Goal: Task Accomplishment & Management: Use online tool/utility

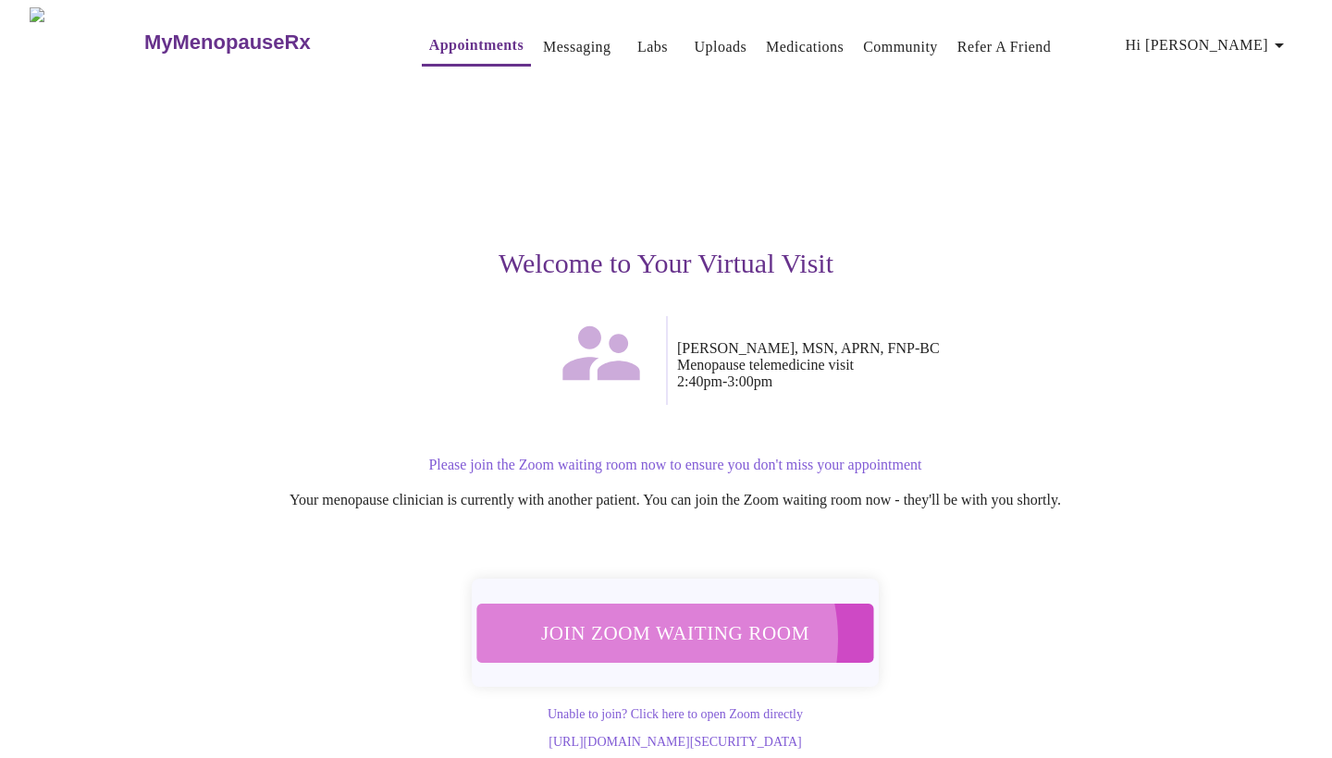
click at [659, 629] on span "Join Zoom Waiting Room" at bounding box center [675, 633] width 348 height 34
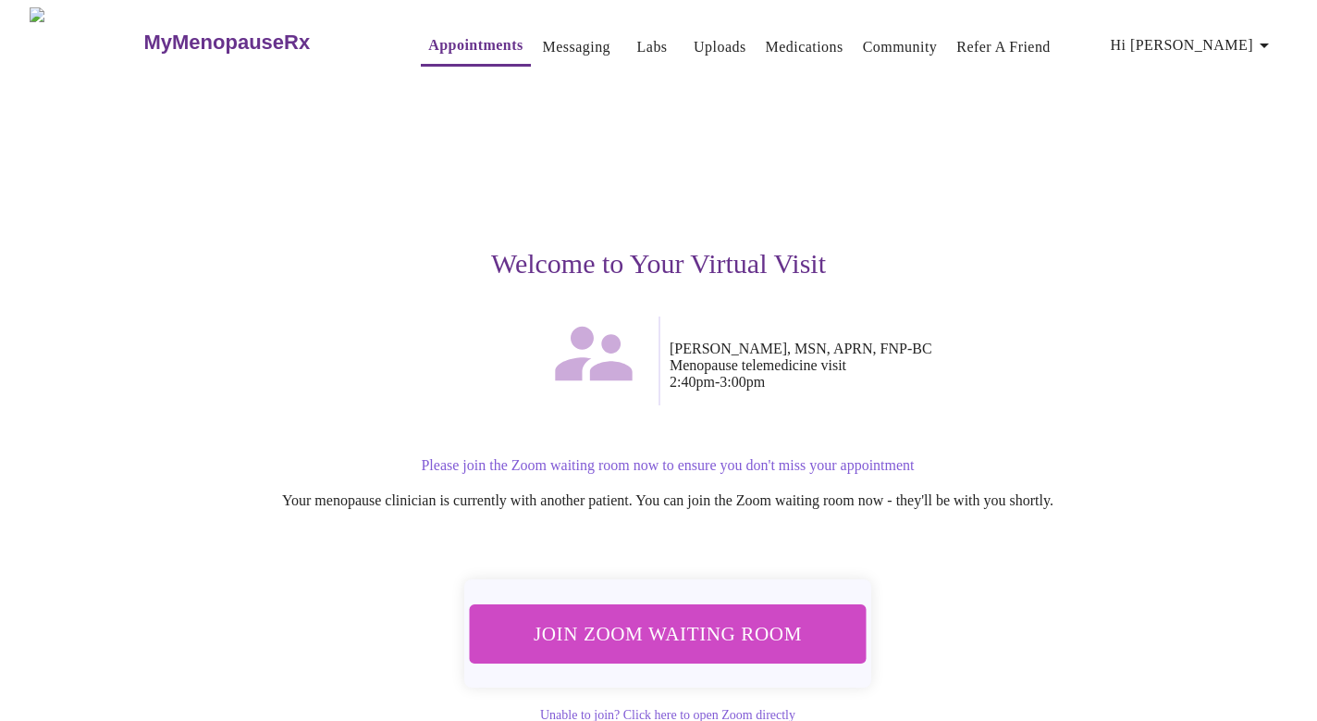
click at [626, 632] on span "Join Zoom Waiting Room" at bounding box center [668, 633] width 349 height 34
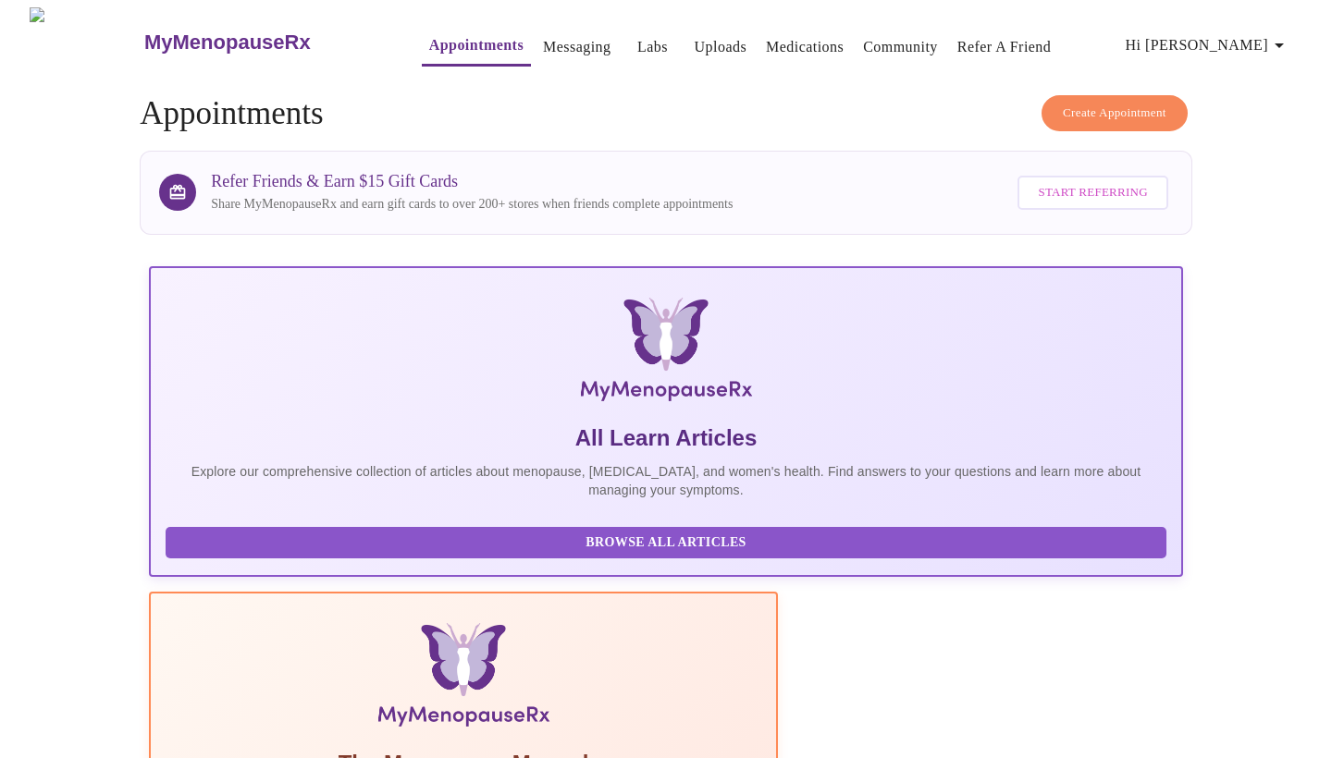
click at [543, 40] on link "Messaging" at bounding box center [577, 47] width 68 height 26
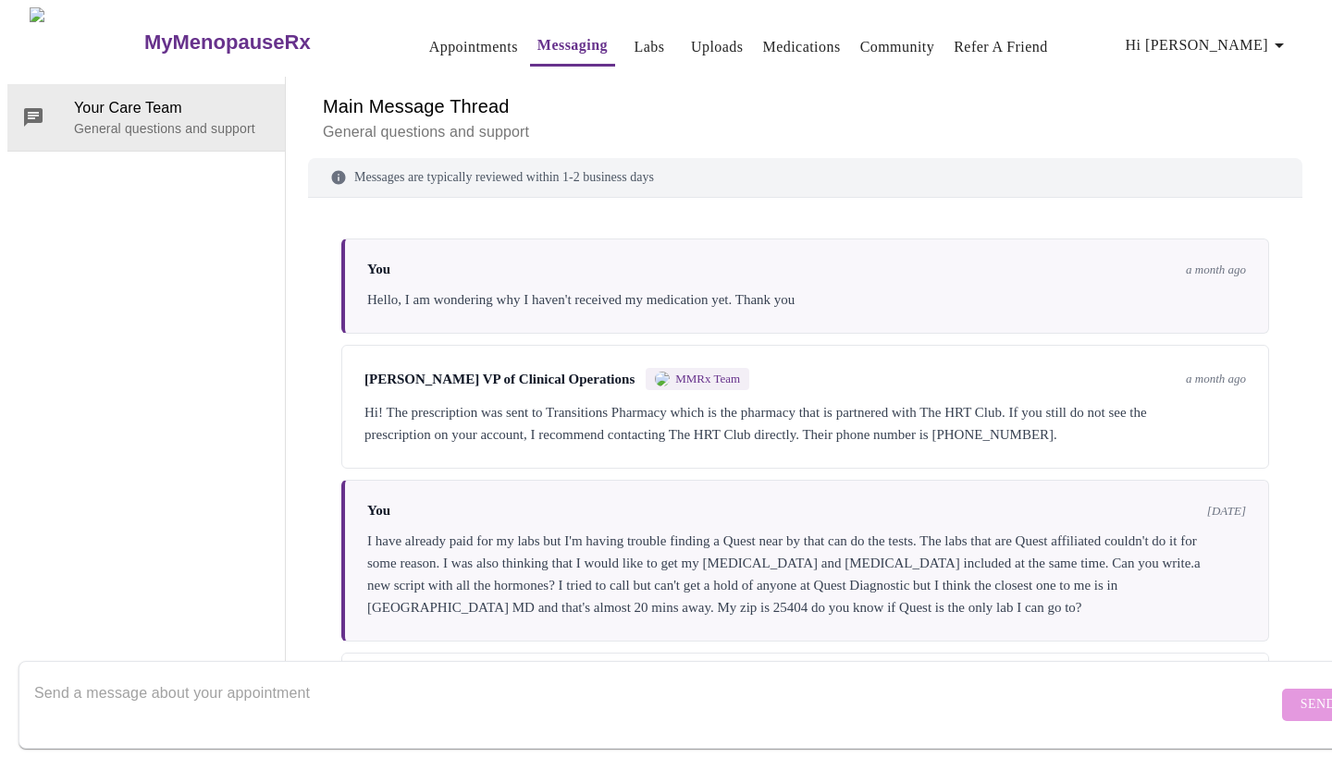
scroll to position [65, 0]
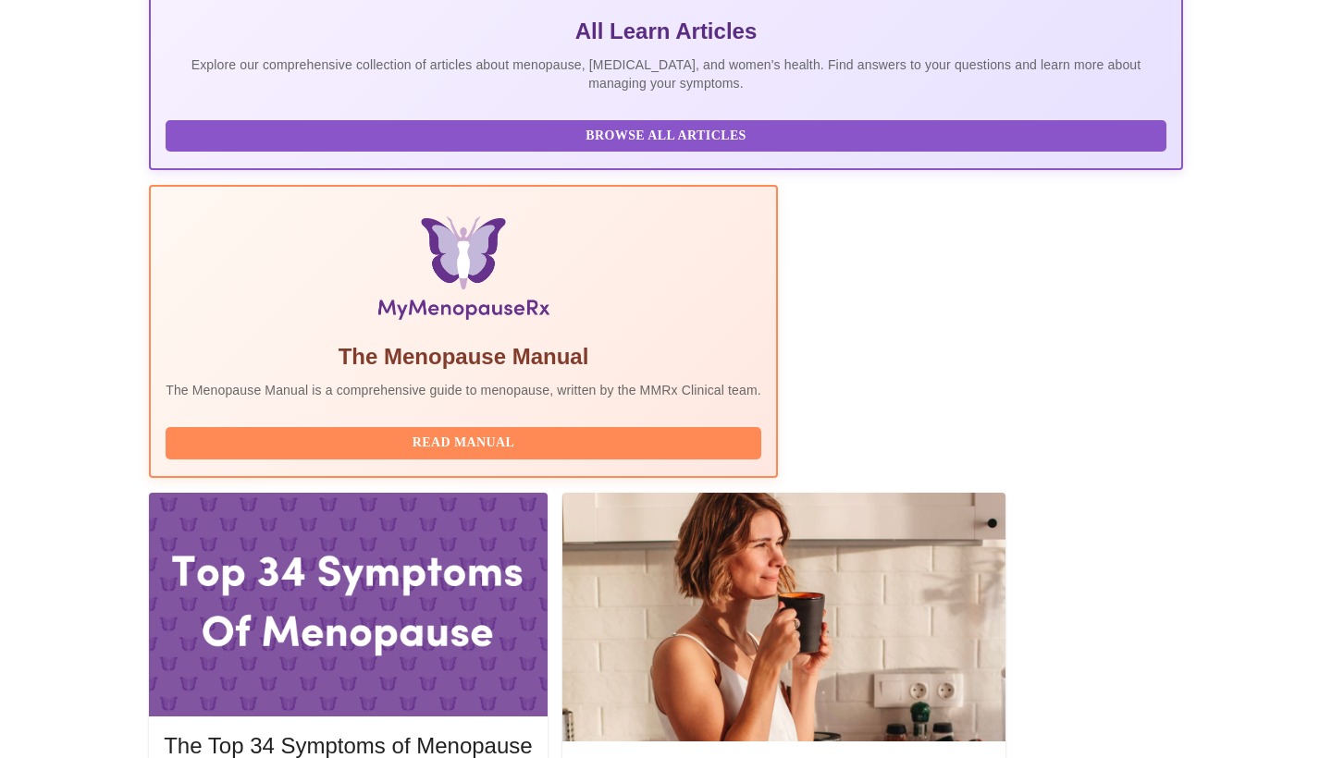
scroll to position [418, 0]
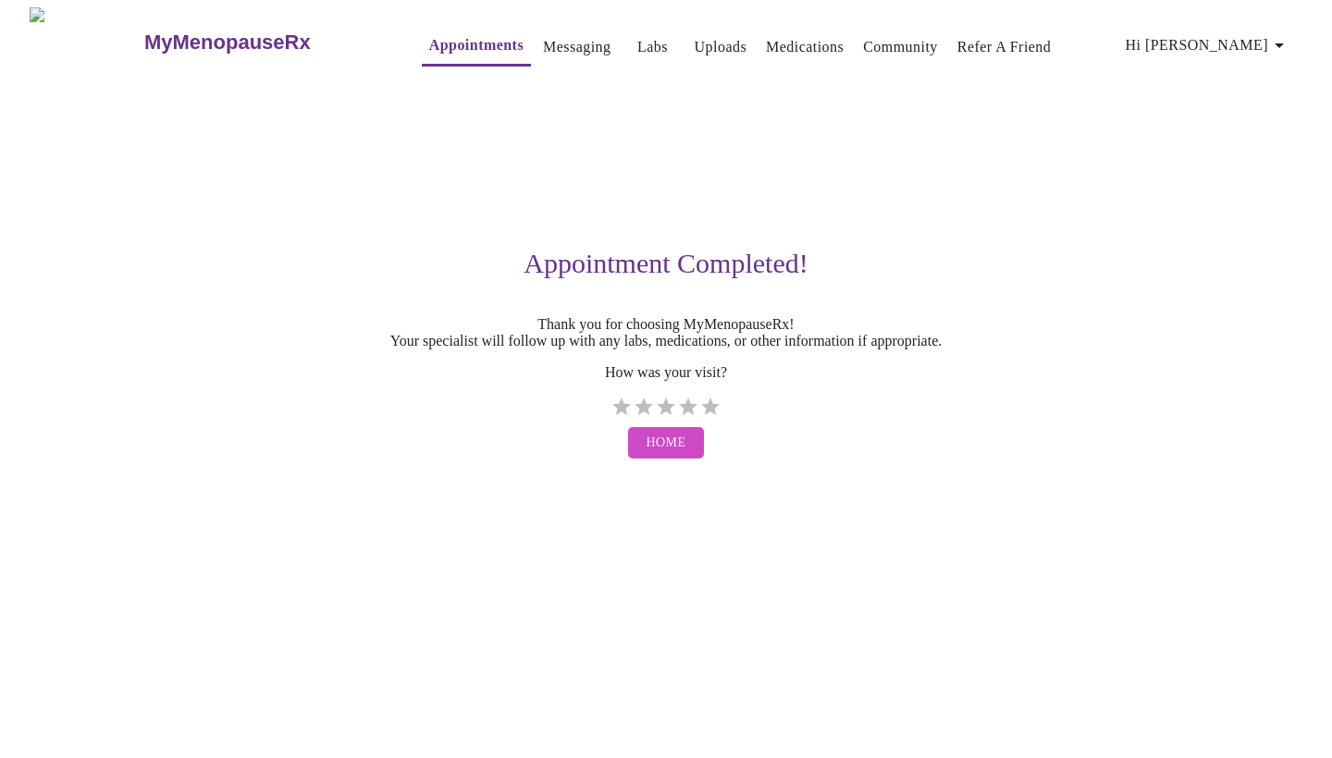
click at [543, 43] on link "Messaging" at bounding box center [577, 47] width 68 height 26
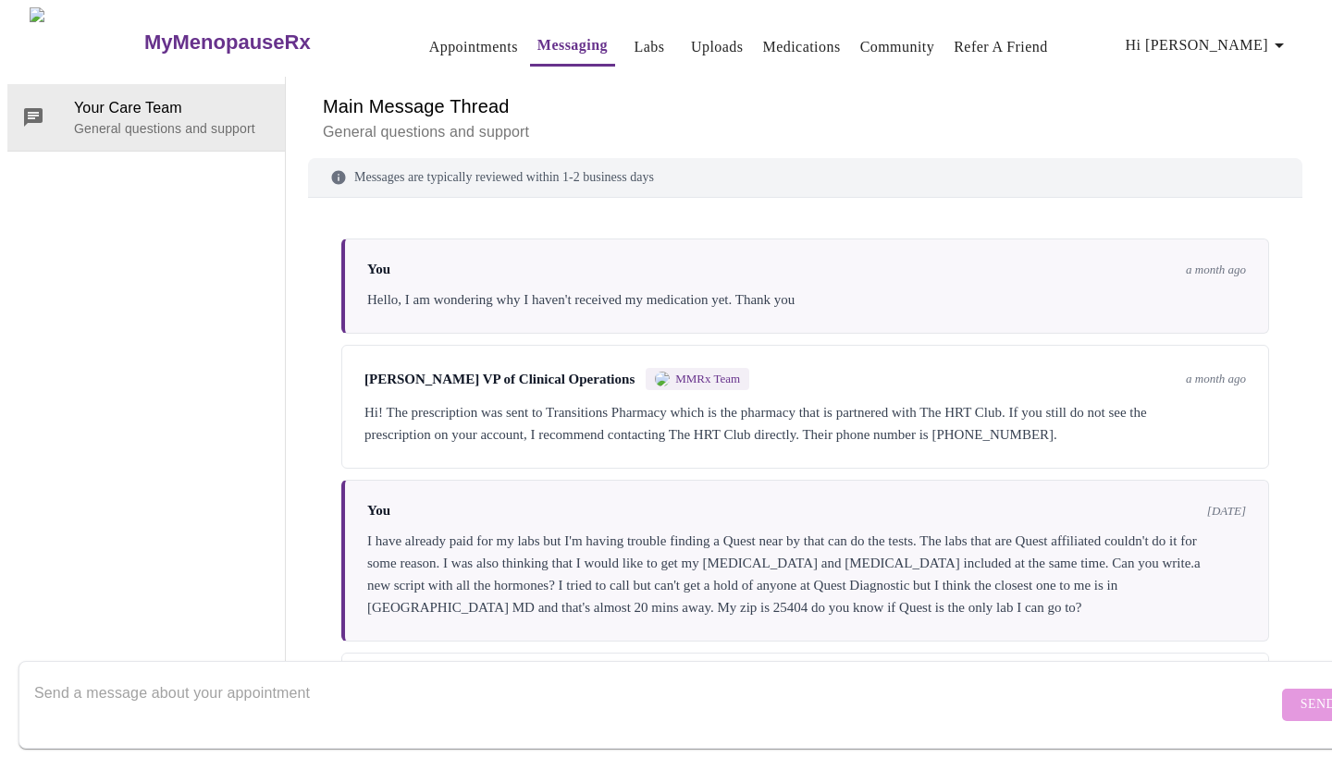
scroll to position [3427, 0]
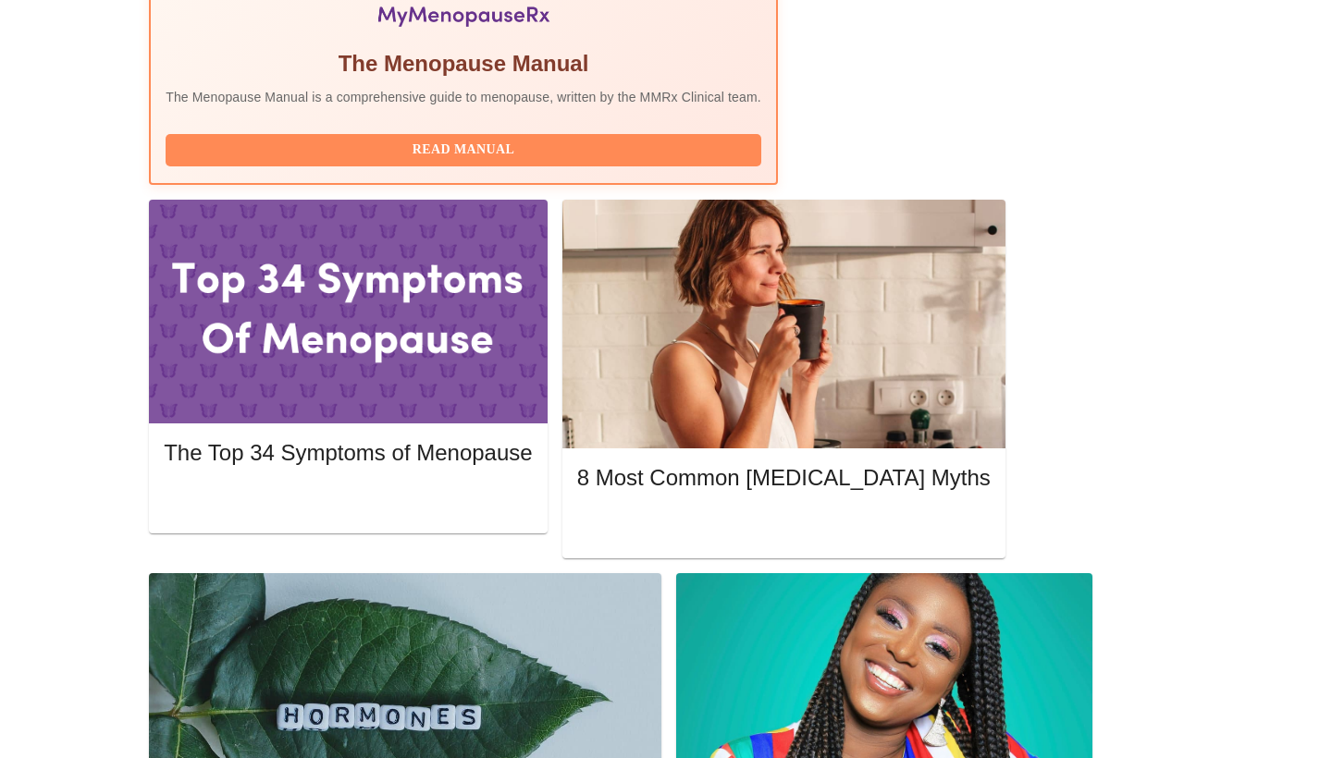
scroll to position [693, 0]
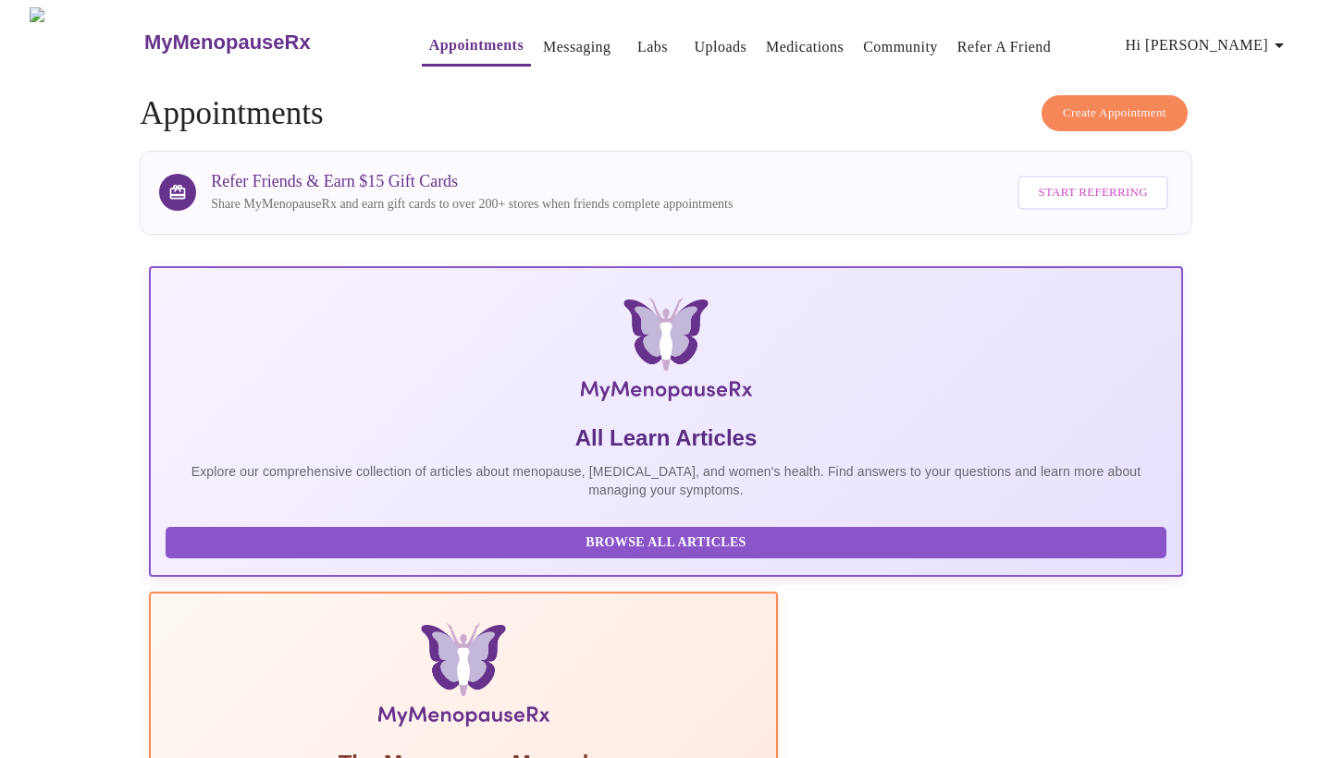
scroll to position [0, 0]
click at [450, 41] on link "Appointments" at bounding box center [476, 45] width 94 height 26
click at [543, 34] on link "Messaging" at bounding box center [577, 47] width 68 height 26
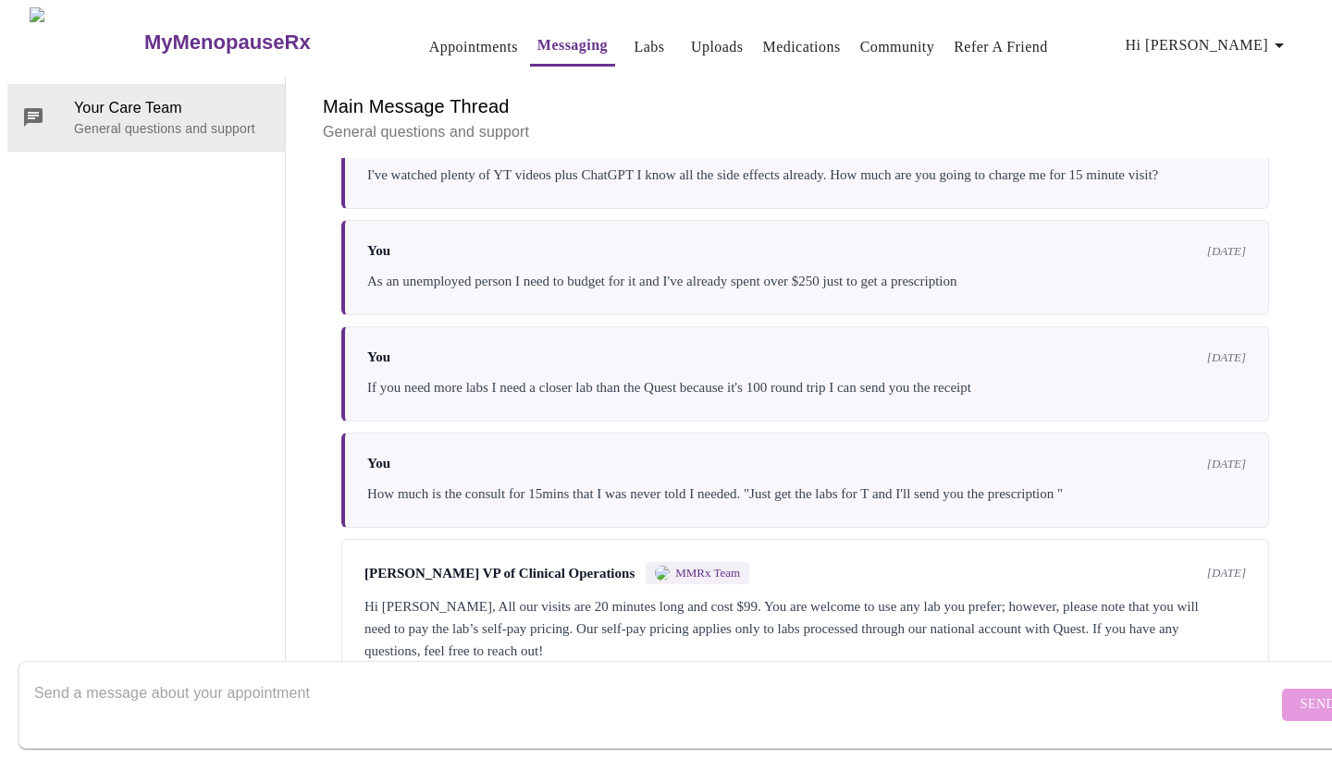
scroll to position [3427, 0]
click at [462, 661] on form "Send" at bounding box center [692, 705] width 1349 height 88
click at [428, 670] on div at bounding box center [655, 705] width 1243 height 71
type textarea "I am on Rxfor.me and it is requesting a prescription to upload. Where can I"
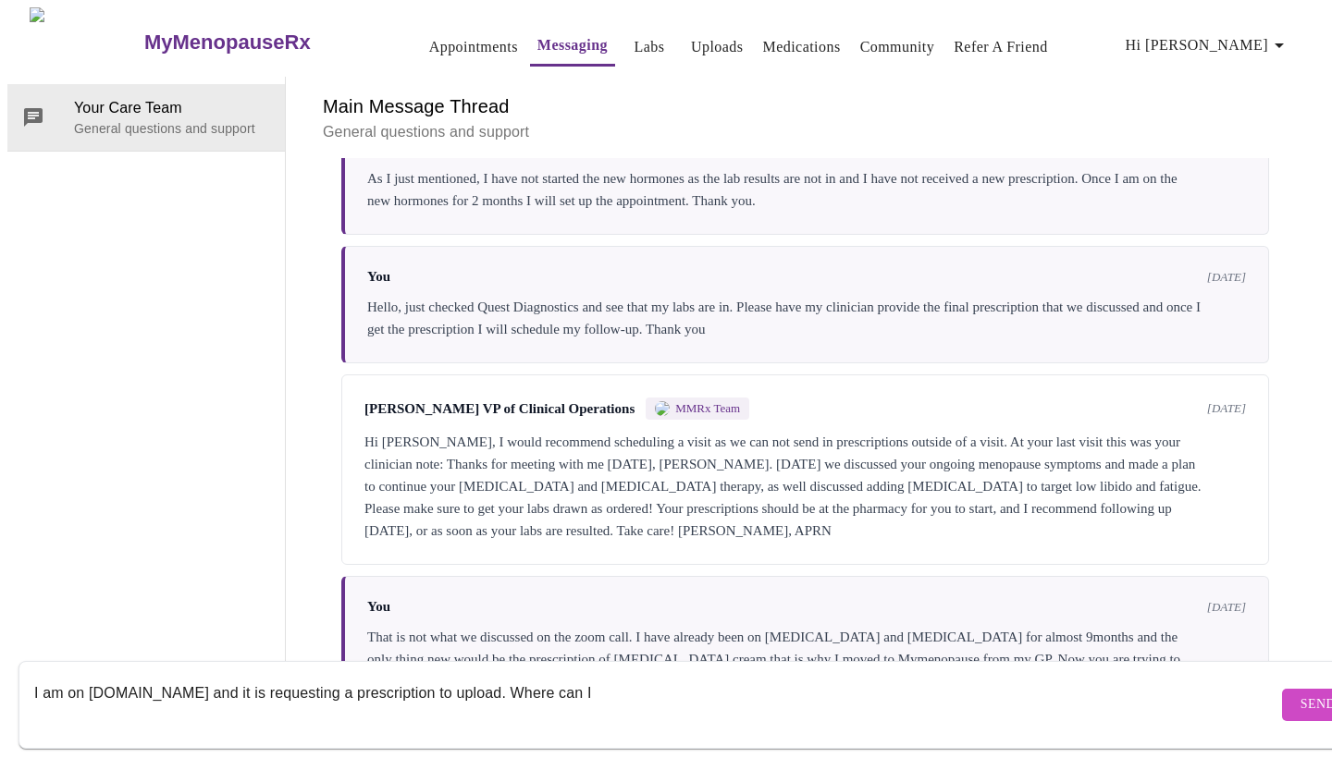
scroll to position [69, 0]
drag, startPoint x: 547, startPoint y: 672, endPoint x: 1, endPoint y: 679, distance: 545.8
click at [7, 679] on div "MyMenopauseRx Appointments Messaging Labs Uploads Medications Community Refer a…" at bounding box center [665, 346] width 1317 height 678
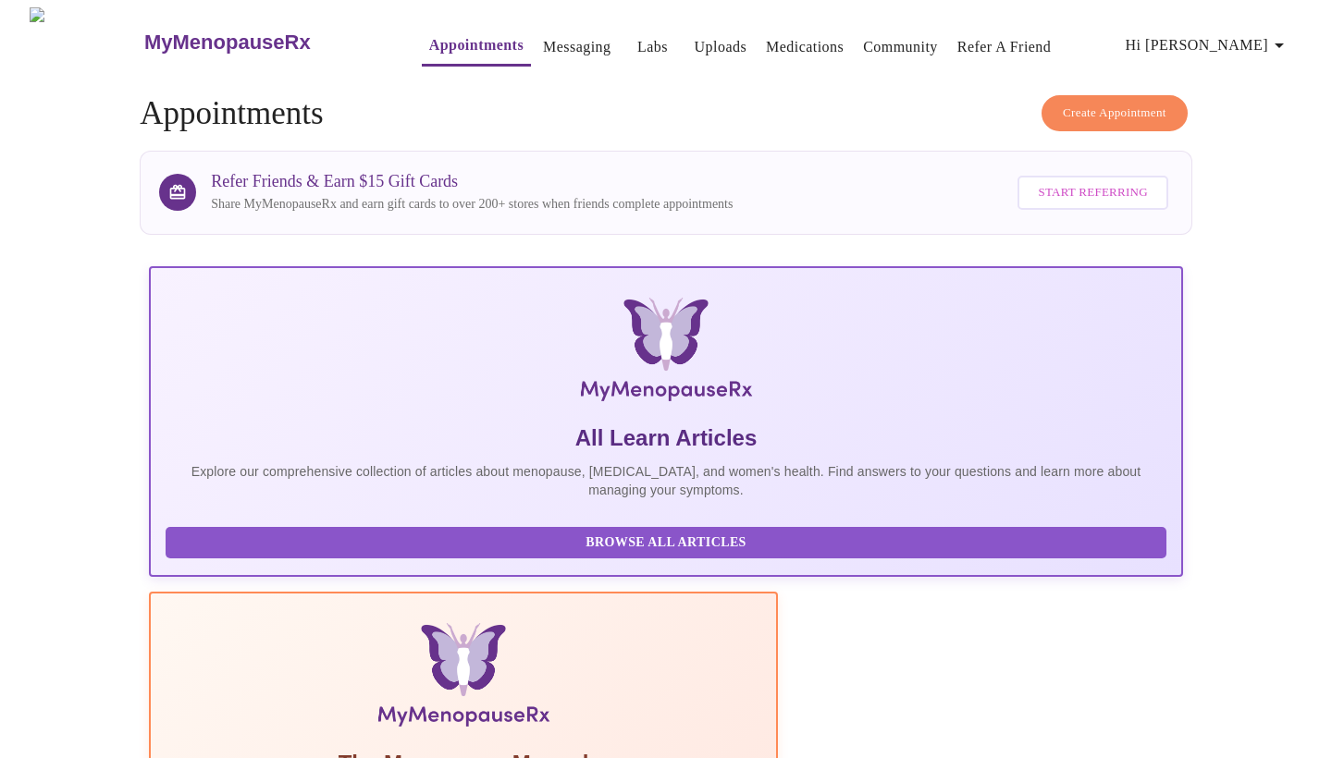
click at [769, 43] on link "Medications" at bounding box center [805, 47] width 78 height 26
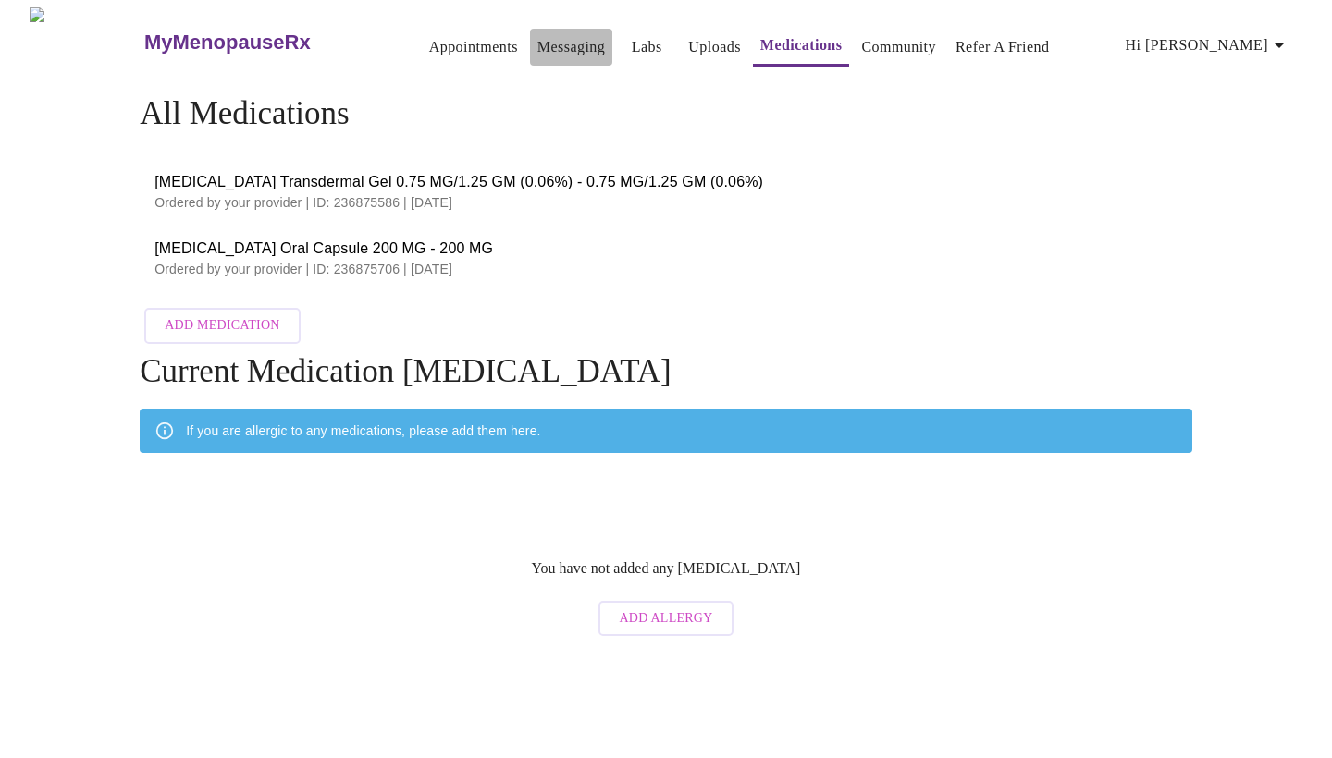
click at [537, 45] on link "Messaging" at bounding box center [571, 47] width 68 height 26
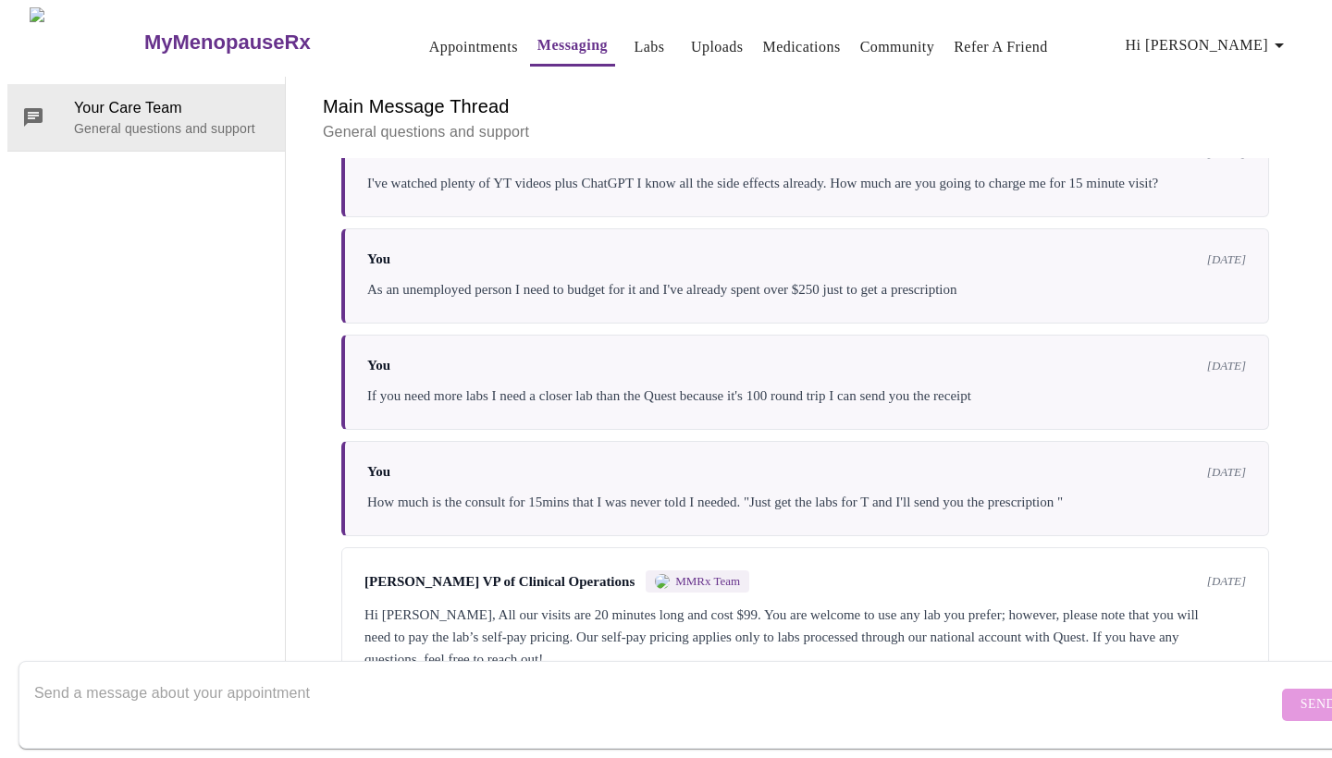
scroll to position [3427, 0]
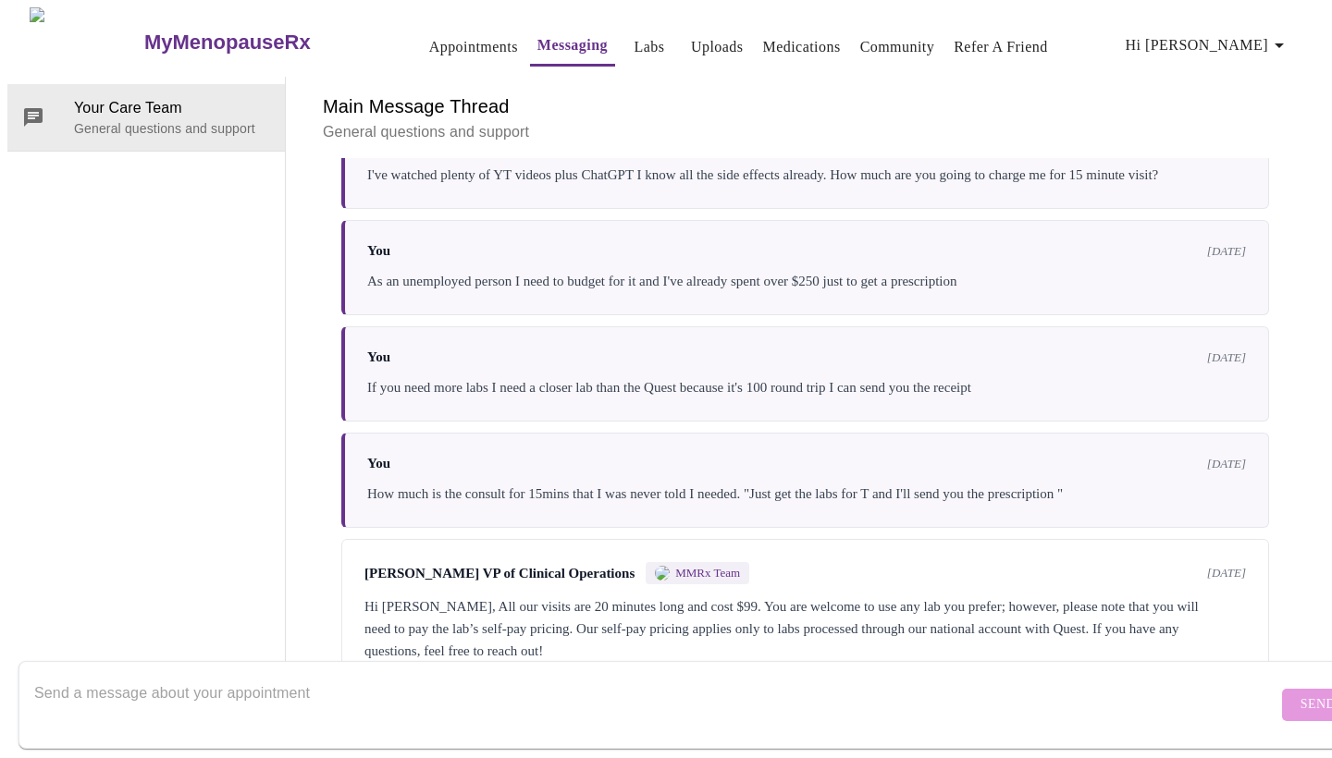
click at [416, 675] on textarea "Send a message about your appointment" at bounding box center [655, 704] width 1243 height 59
paste textarea "I am on Rxfor.me and it is requesting a prescription to upload. Where can I"
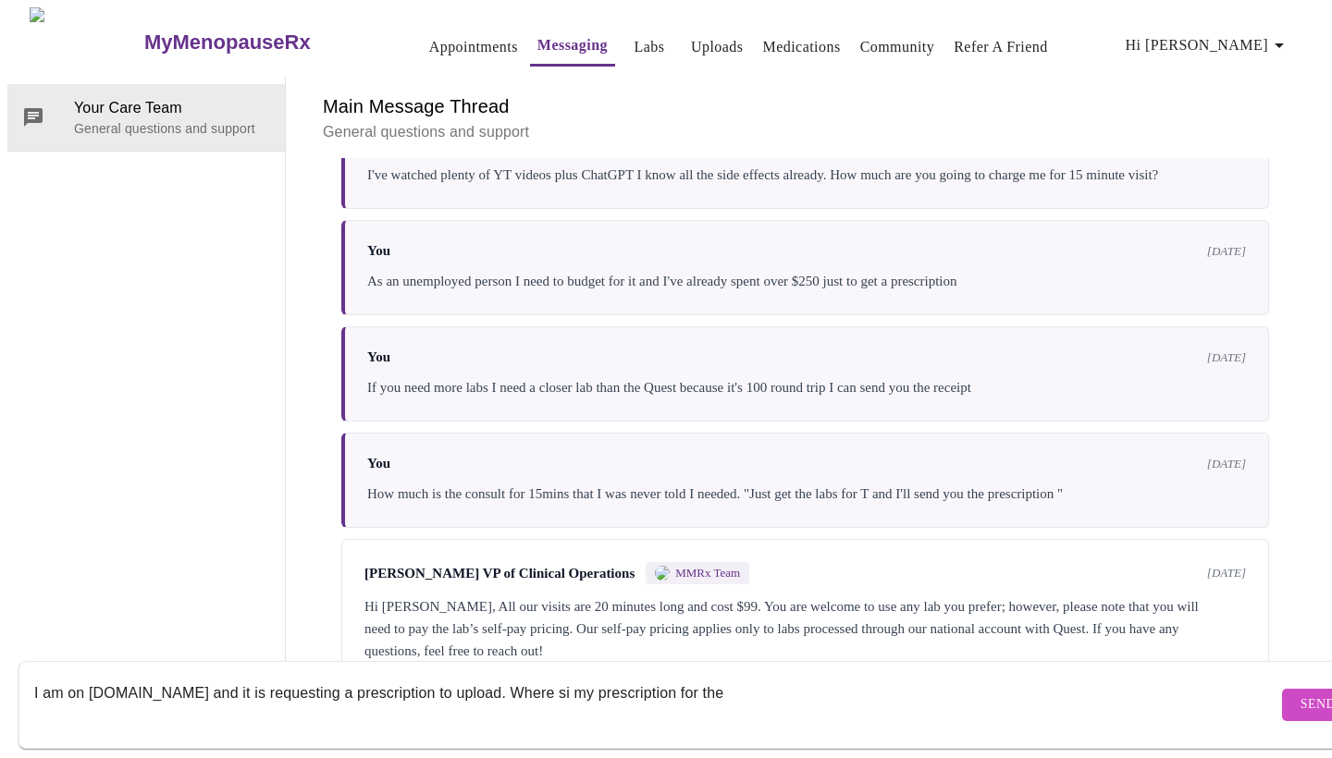
click at [510, 676] on textarea "I am on Rxfor.me and it is requesting a prescription to upload. Where si my pre…" at bounding box center [655, 704] width 1243 height 59
click at [741, 675] on textarea "I am on Rxfor.me and it is requesting a prescription to upload. Where is my pre…" at bounding box center [655, 704] width 1243 height 59
click at [722, 675] on textarea "I am on Rxfor.me and it is requesting a prescription to upload. Where is my pre…" at bounding box center [655, 704] width 1243 height 59
paste textarea "AndroFeme"
type textarea "I am on [DOMAIN_NAME] and it is requesting a prescription to upload. Where is m…"
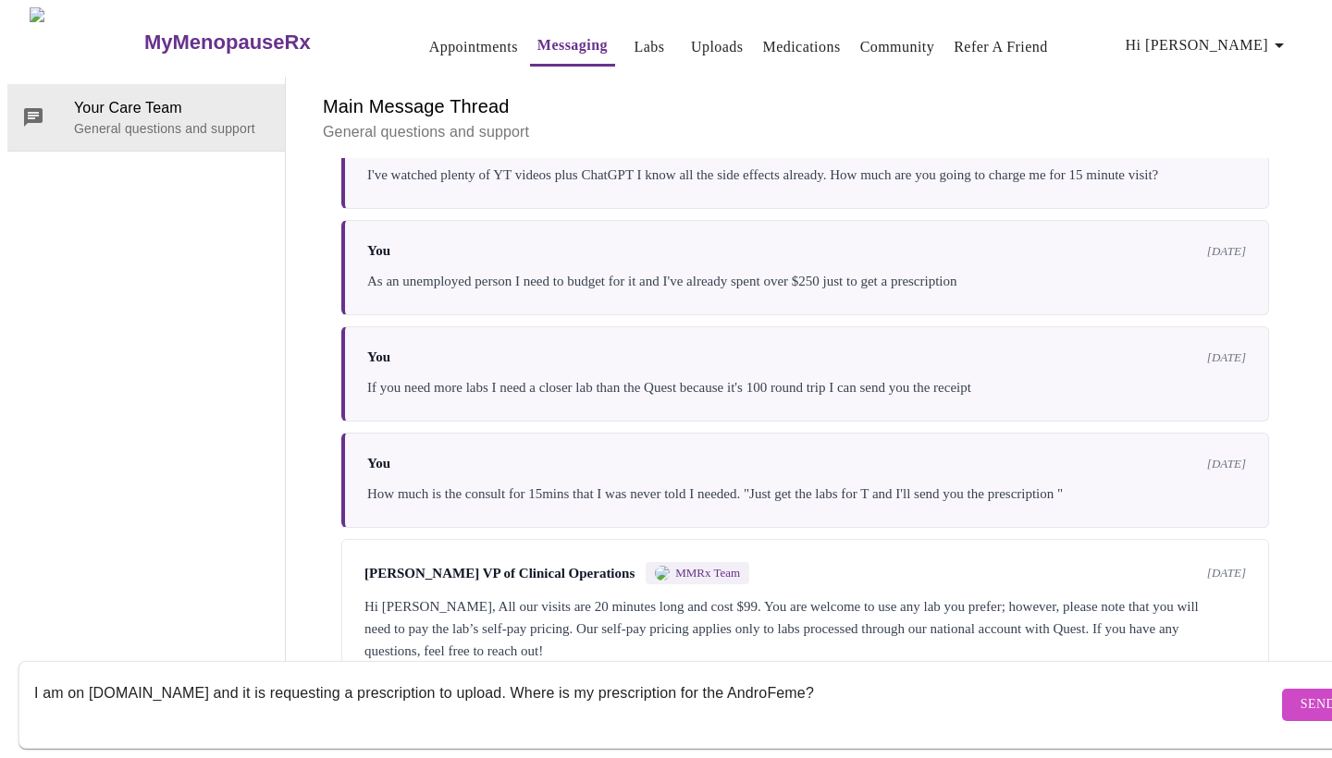
click at [1301, 694] on span "Send" at bounding box center [1318, 705] width 35 height 23
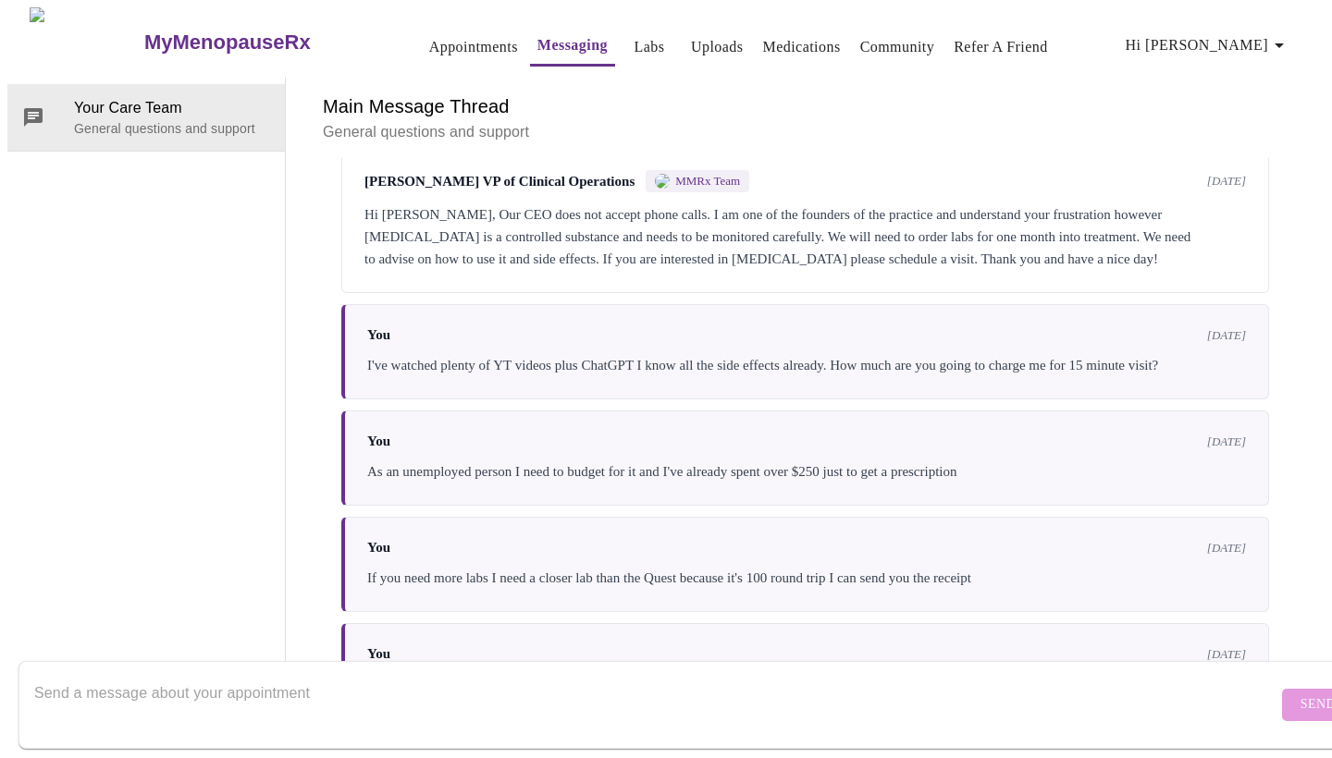
scroll to position [2984, 0]
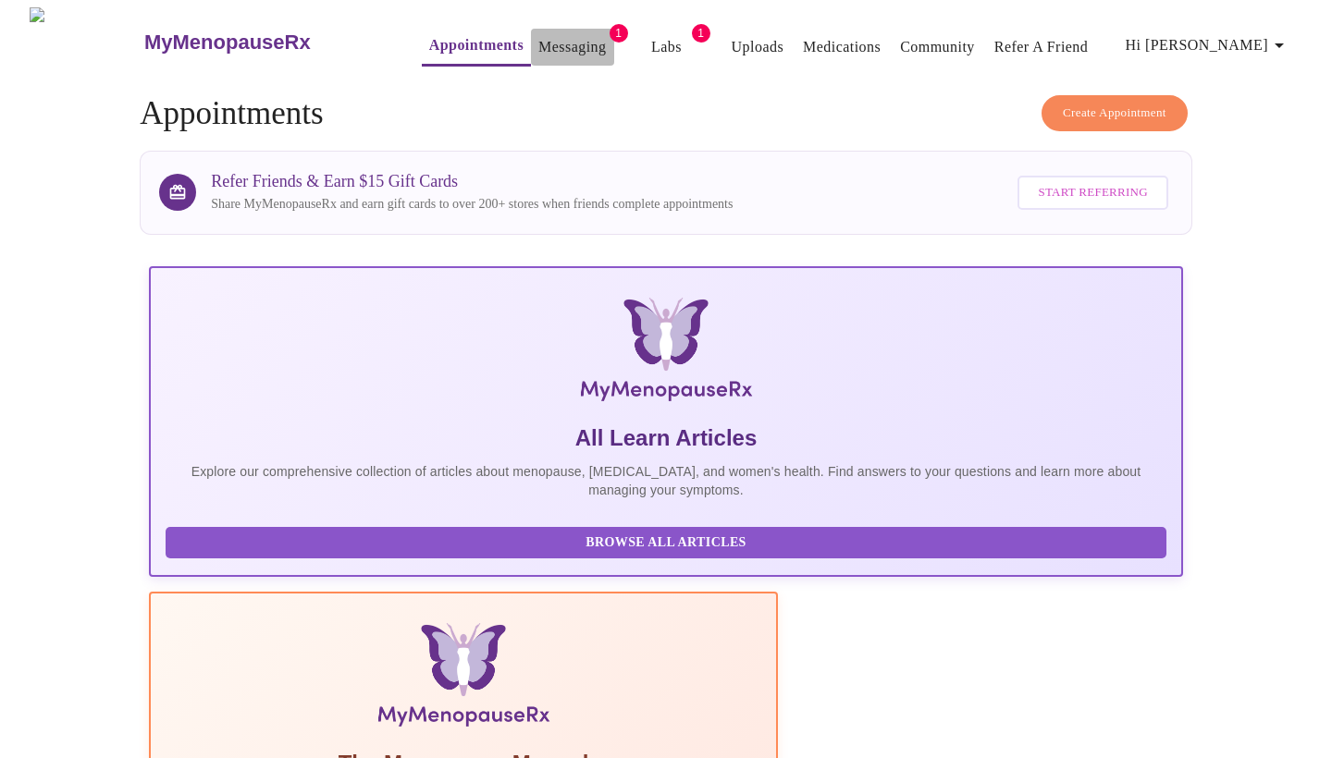
click at [561, 34] on link "Messaging" at bounding box center [572, 47] width 68 height 26
click at [546, 39] on link "Messaging" at bounding box center [577, 47] width 68 height 26
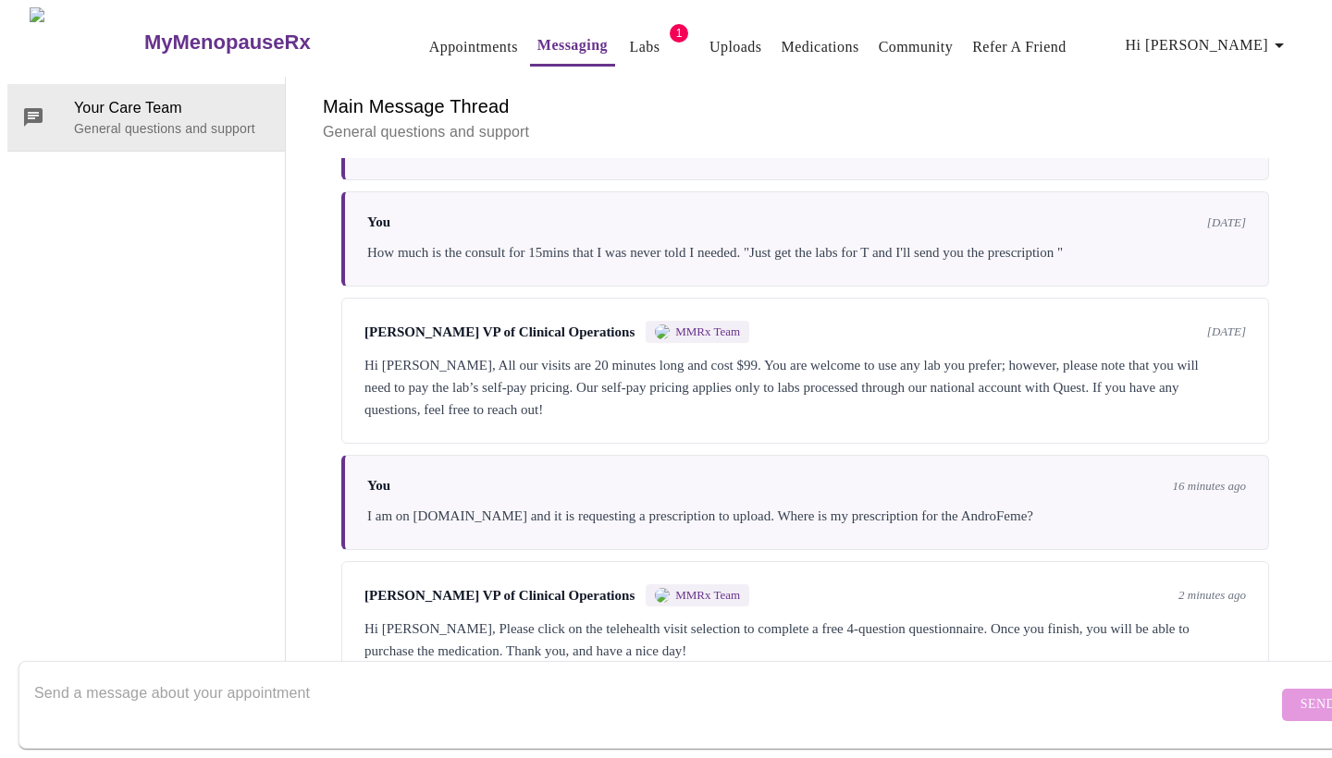
scroll to position [69, 0]
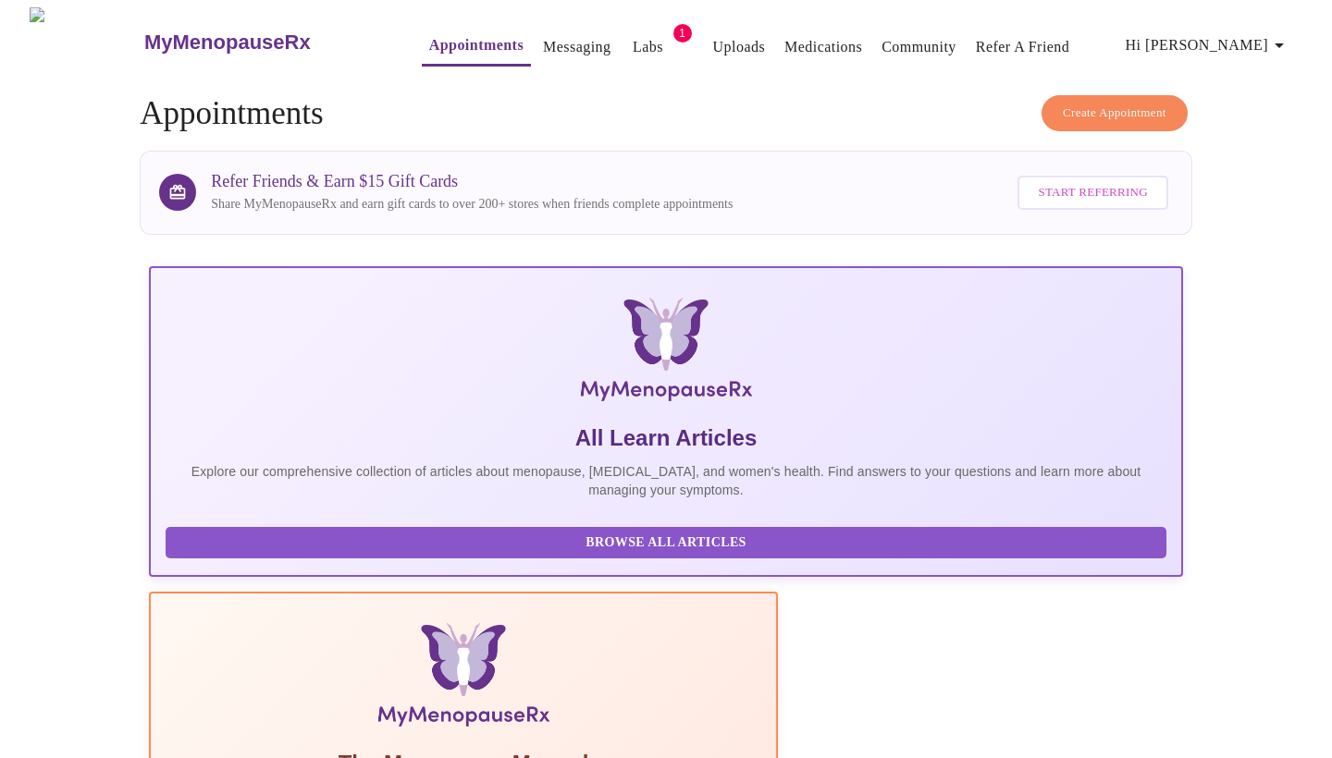
click at [633, 40] on link "Labs" at bounding box center [648, 47] width 31 height 26
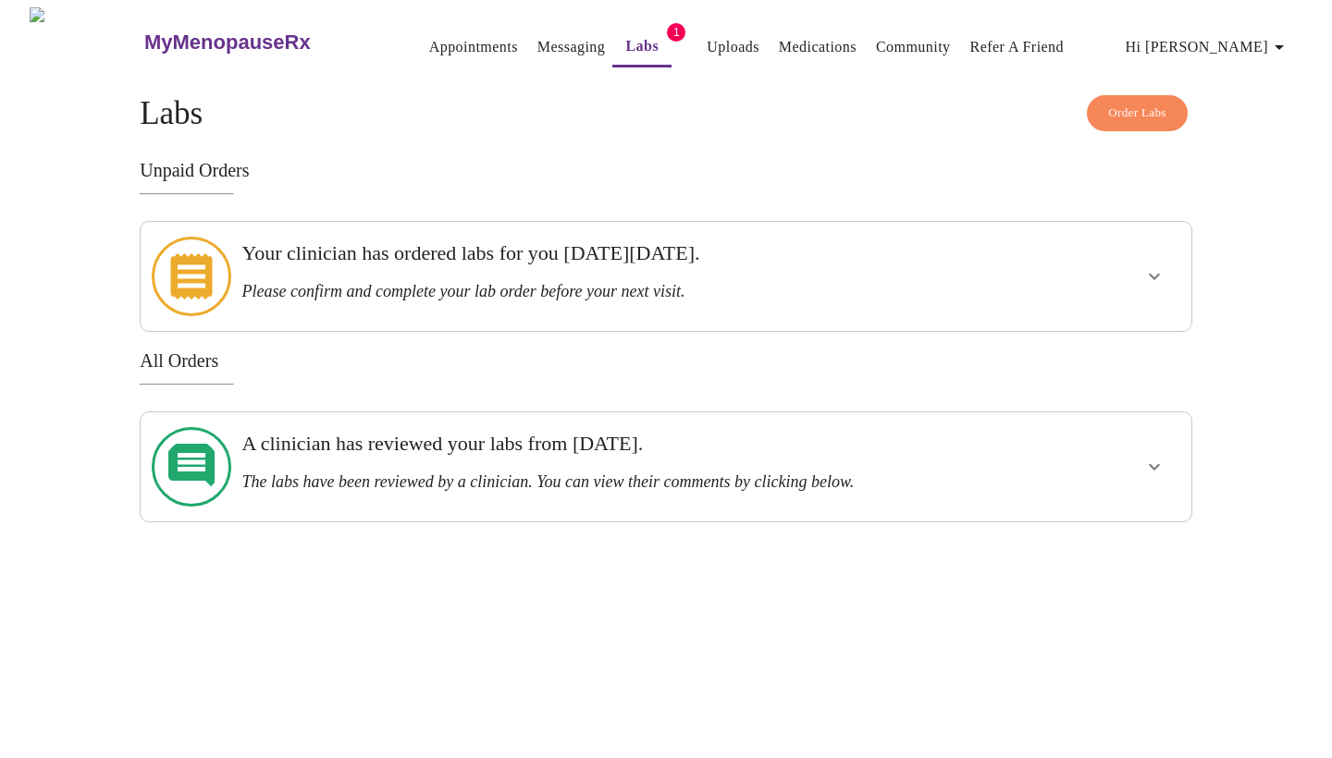
click at [436, 282] on h3 "Please confirm and complete your lab order before your next visit." at bounding box center [614, 291] width 747 height 19
click at [1143, 268] on icon "show more" at bounding box center [1154, 276] width 22 height 22
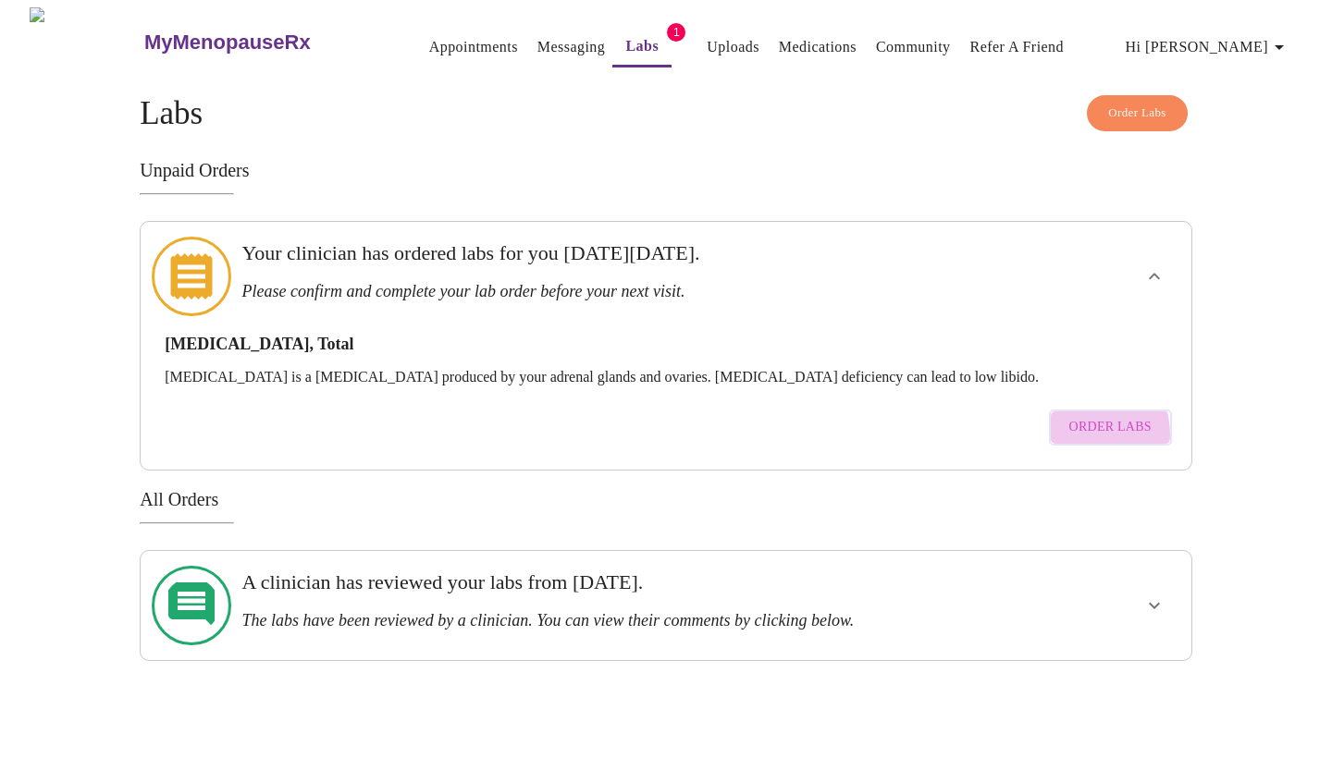
click at [1089, 416] on span "Order Labs" at bounding box center [1110, 427] width 82 height 23
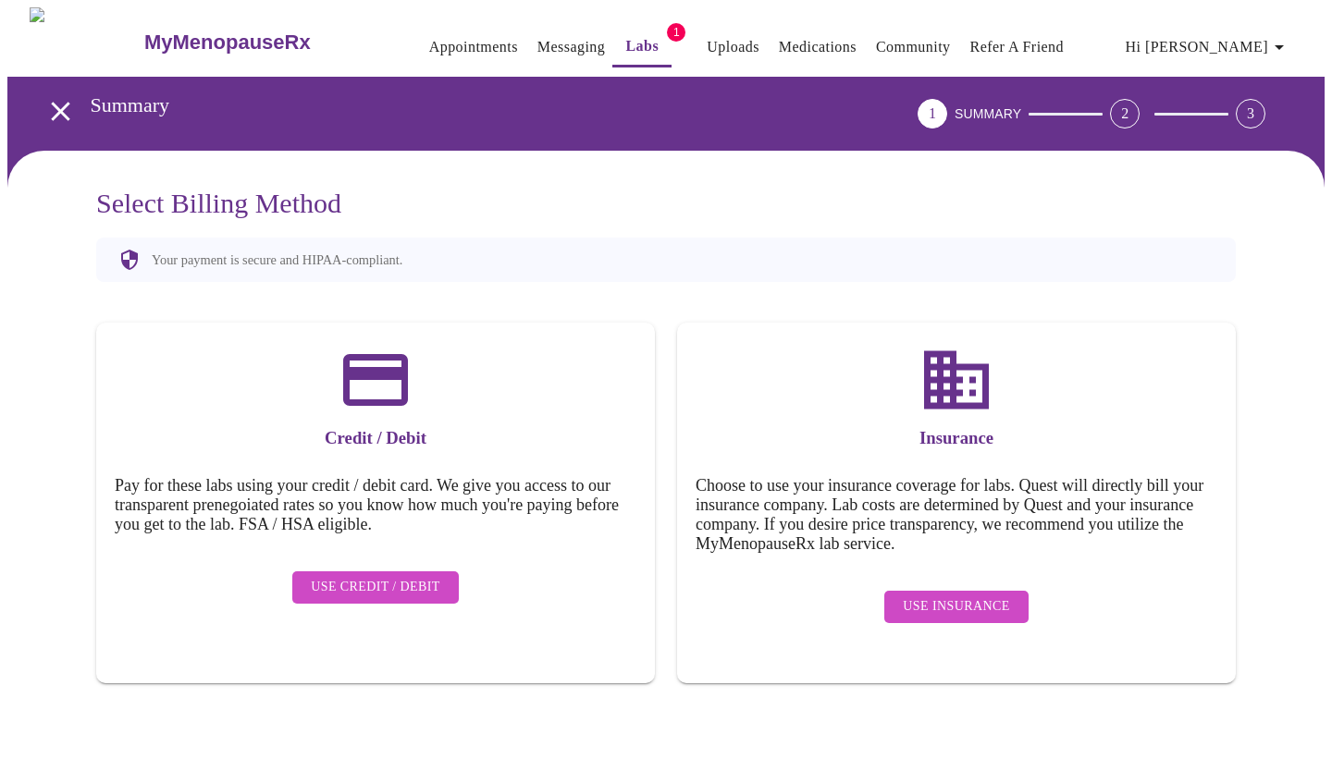
click at [348, 579] on span "Use Credit / Debit" at bounding box center [375, 587] width 129 height 23
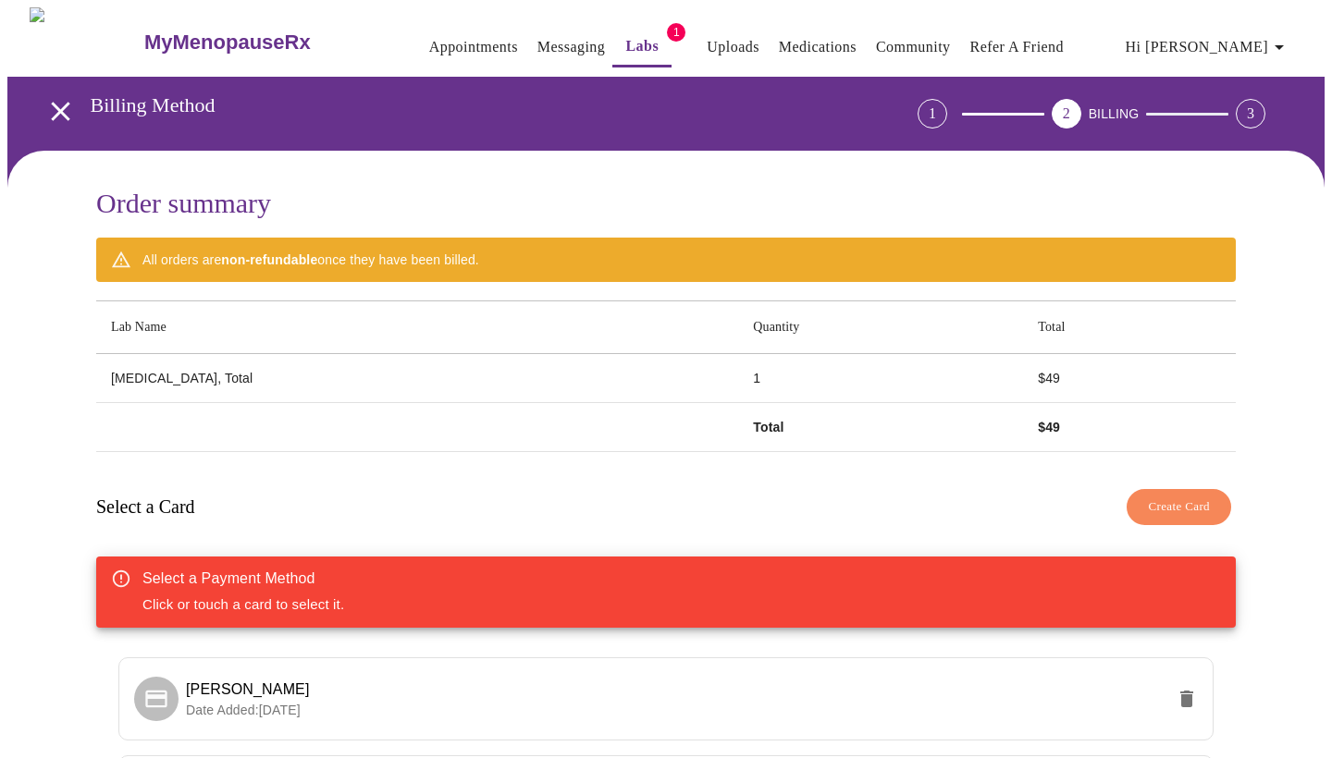
click at [625, 42] on link "Labs" at bounding box center [641, 46] width 33 height 26
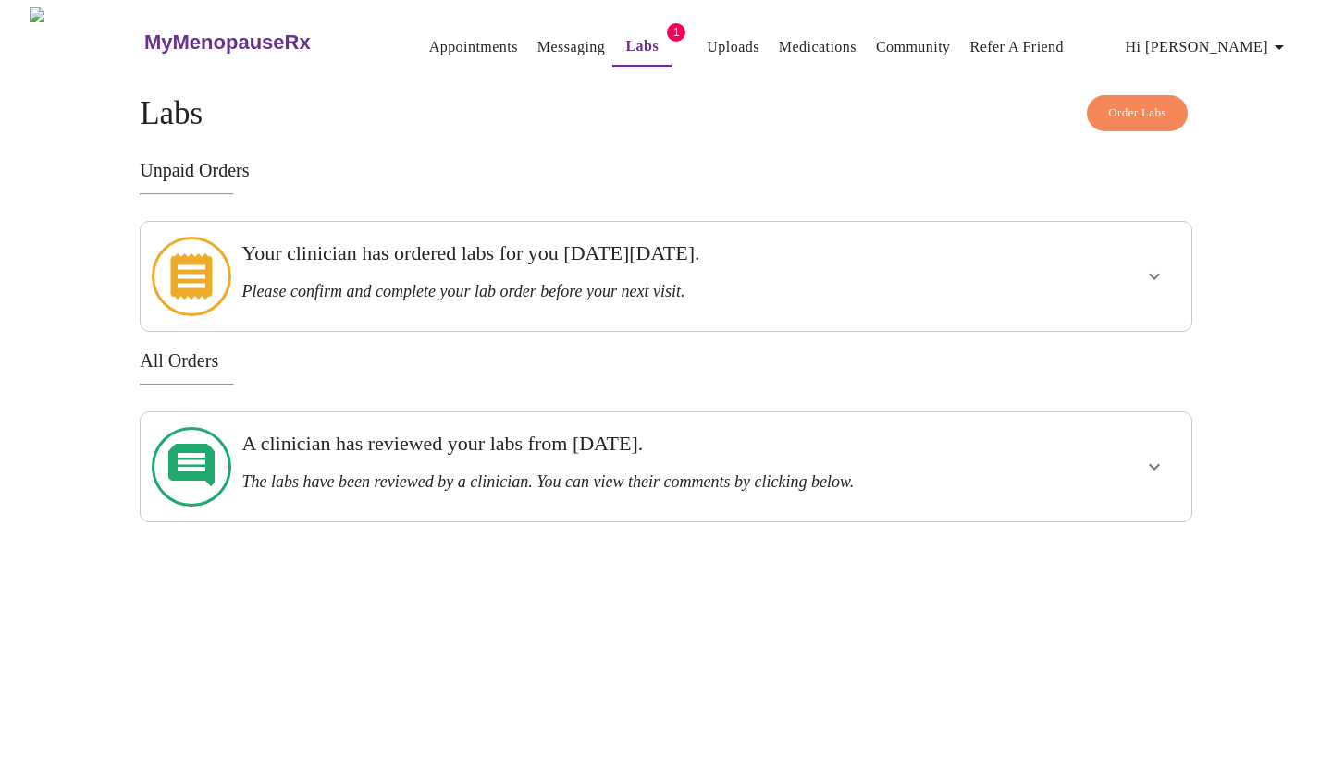
click at [401, 473] on h3 "The labs have been reviewed by a clinician. You can view their comments by clic…" at bounding box center [614, 482] width 747 height 19
click at [429, 43] on link "Appointments" at bounding box center [473, 47] width 89 height 26
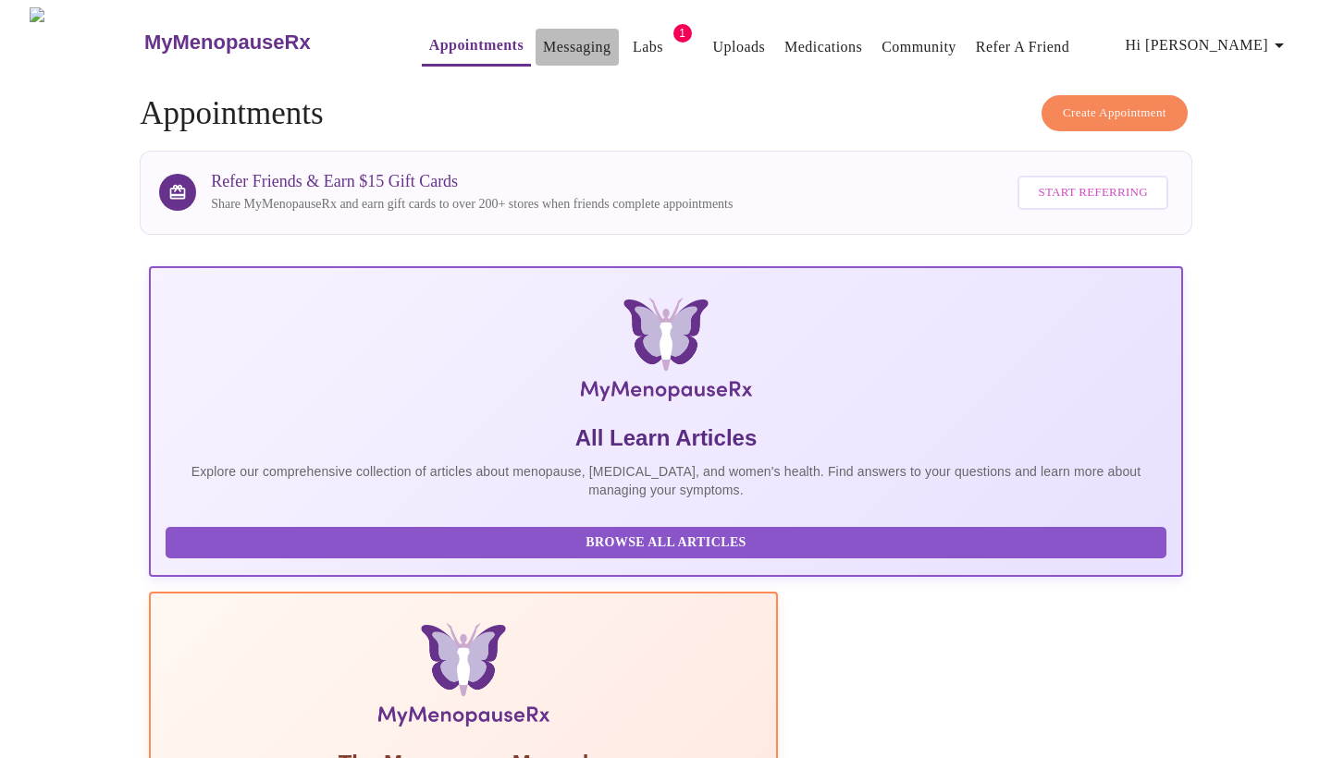
click at [543, 42] on link "Messaging" at bounding box center [577, 47] width 68 height 26
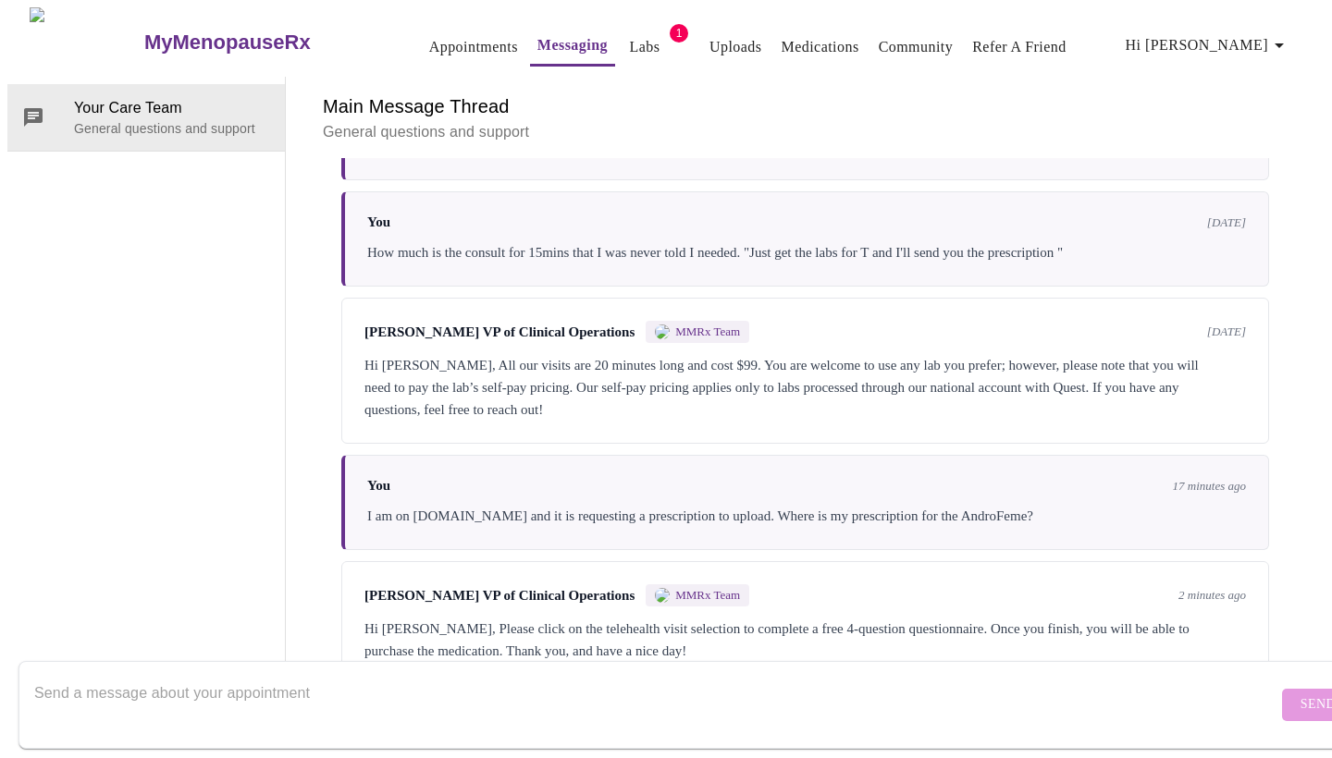
scroll to position [2, 0]
click at [457, 34] on link "Appointments" at bounding box center [473, 47] width 89 height 26
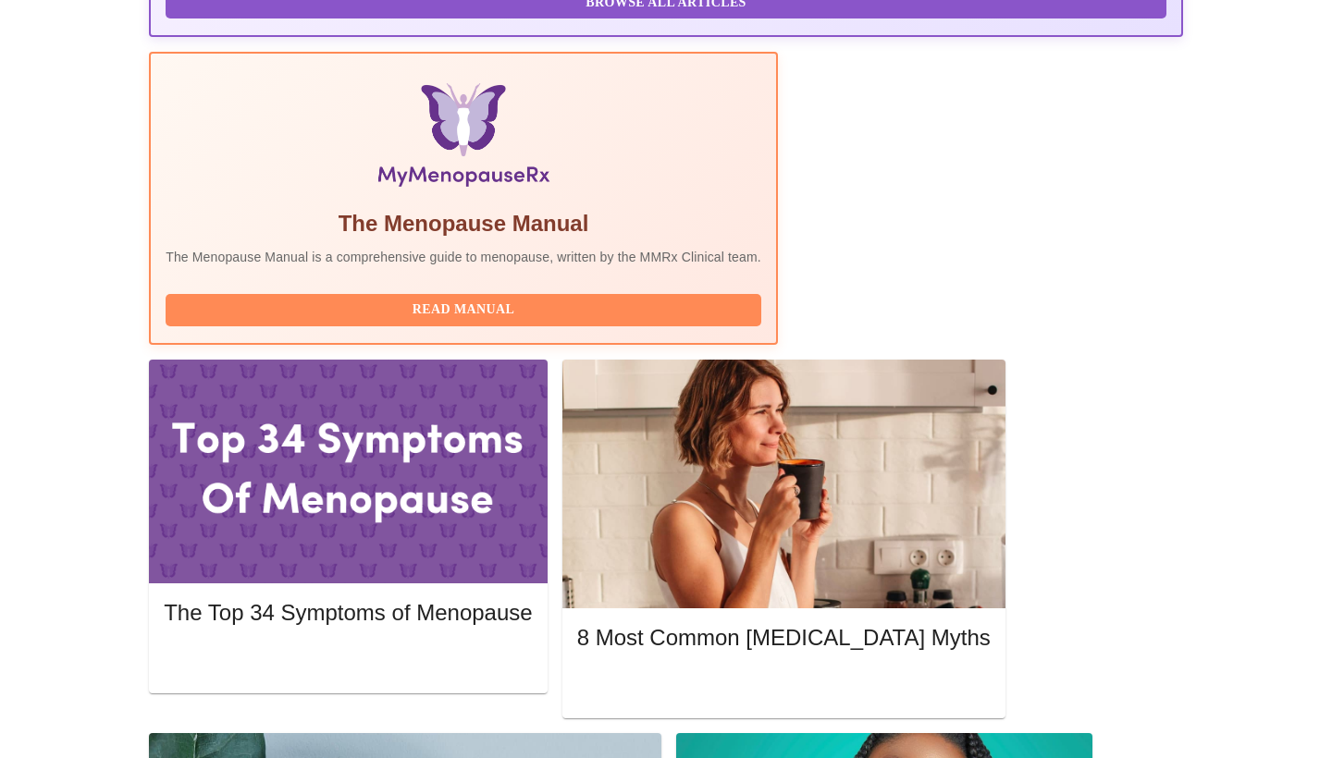
scroll to position [518, 0]
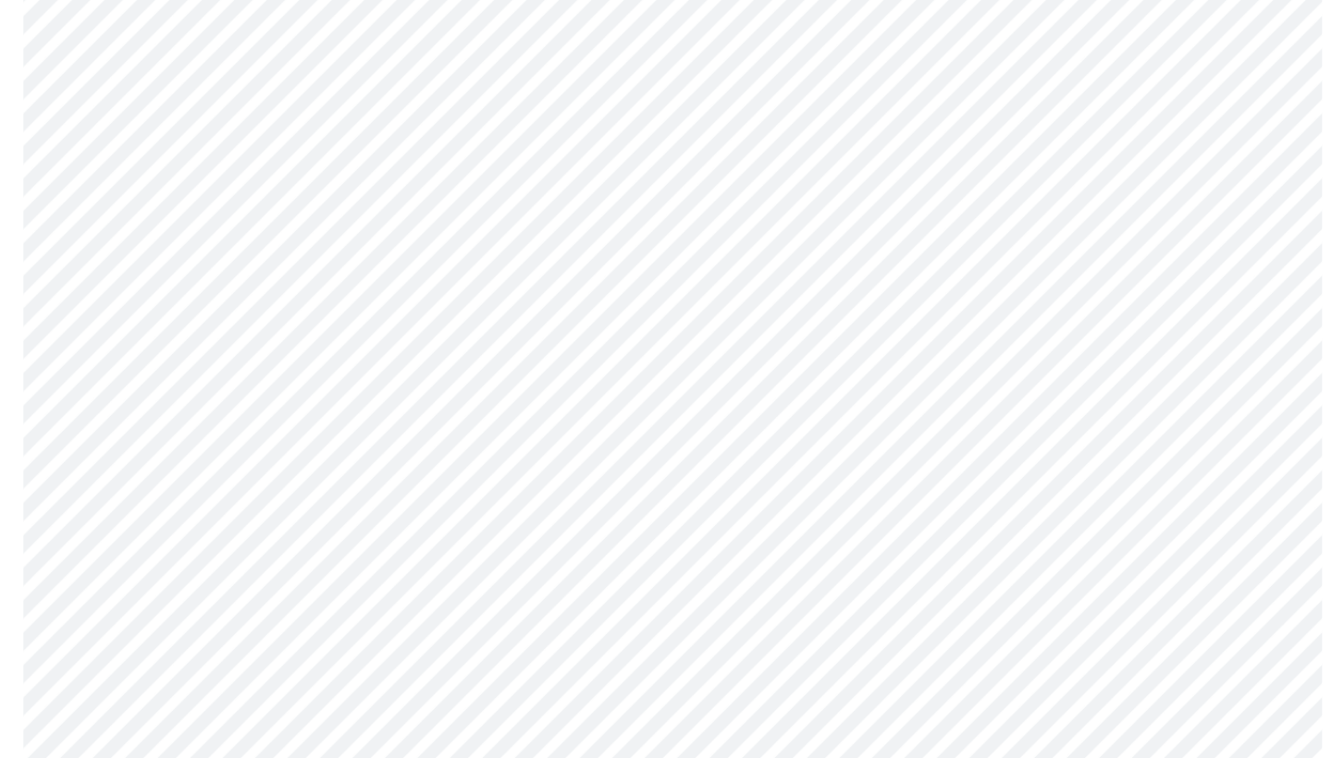
scroll to position [3188, 0]
